Goal: Book appointment/travel/reservation

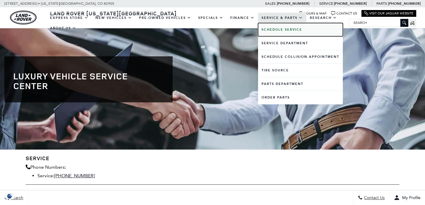
click at [284, 28] on b "Schedule Service" at bounding box center [281, 29] width 41 height 4
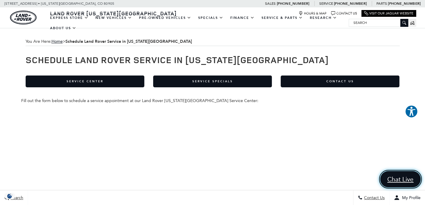
click at [400, 176] on span "Chat Live" at bounding box center [400, 179] width 32 height 8
click at [412, 179] on icon "Close" at bounding box center [412, 178] width 9 height 9
